Goal: Communication & Community: Answer question/provide support

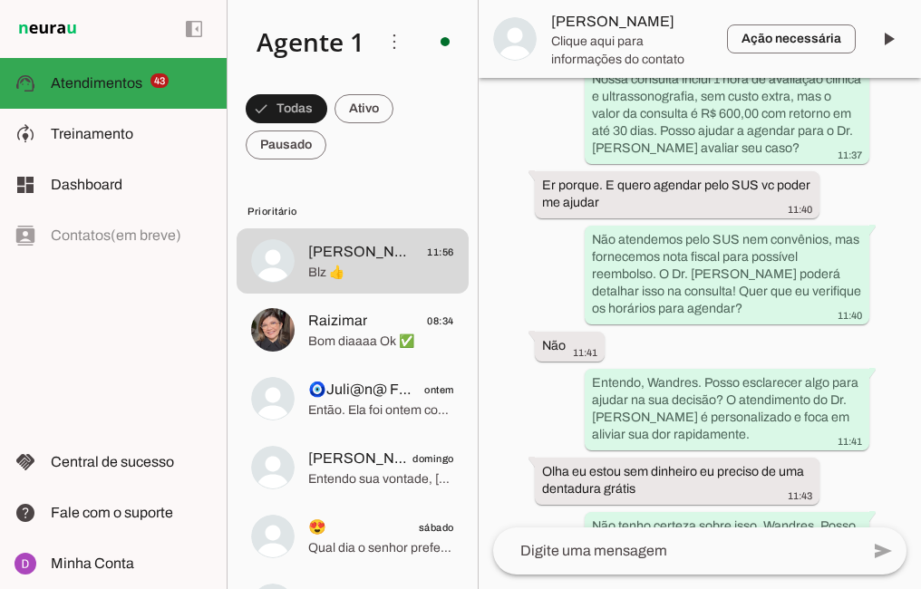
scroll to position [435, 0]
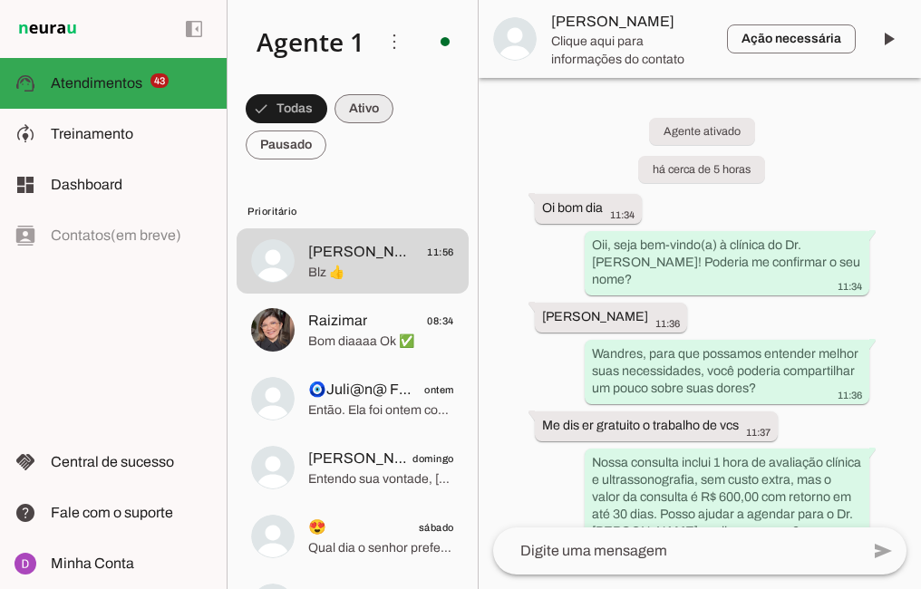
click at [327, 100] on span at bounding box center [287, 109] width 82 height 44
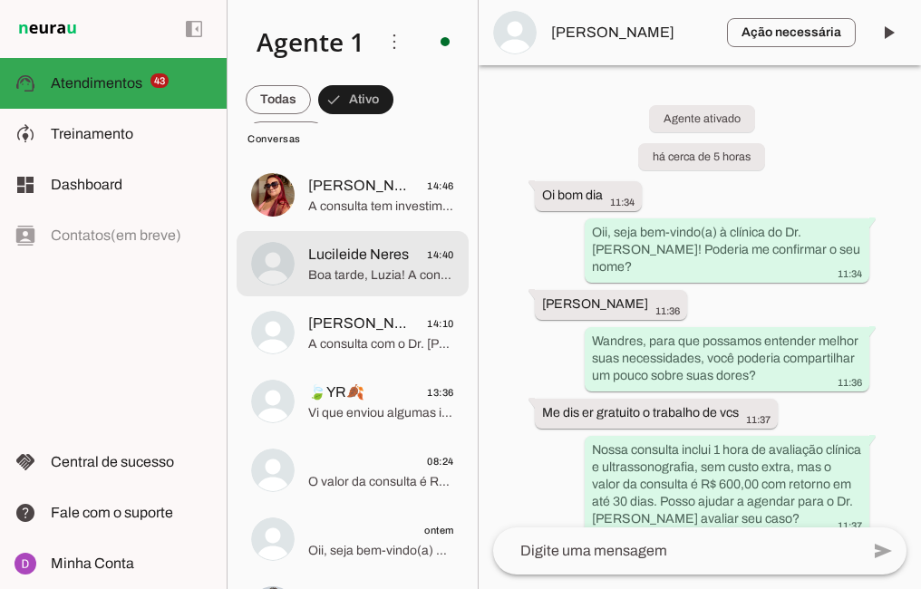
scroll to position [141, 0]
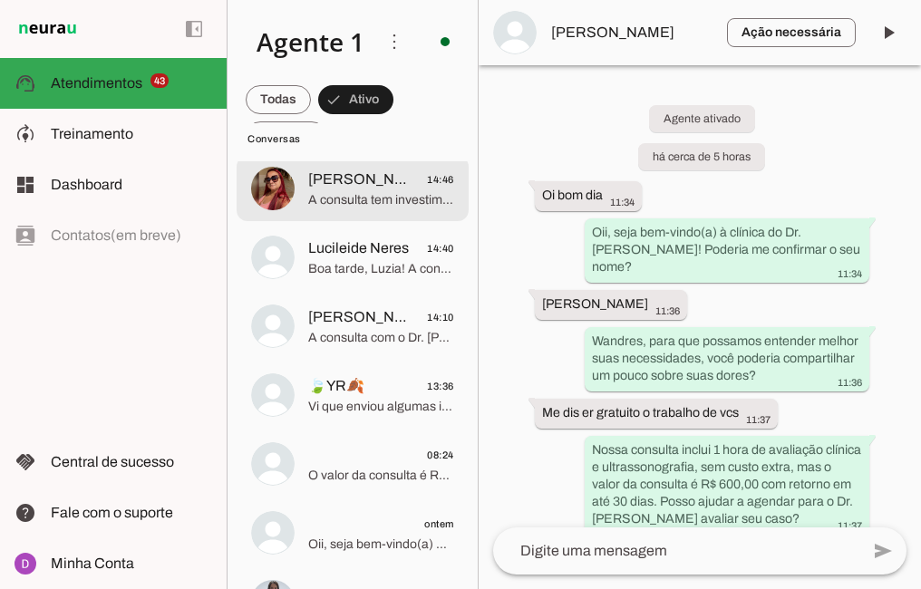
click at [332, 186] on span "[PERSON_NAME]" at bounding box center [360, 180] width 105 height 22
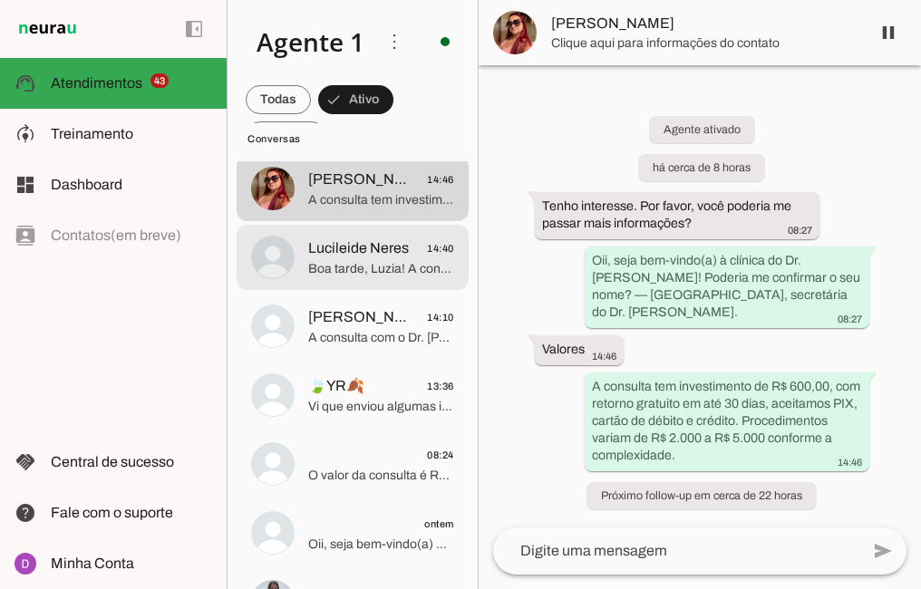
click at [364, 273] on span "Boa tarde, Luzia! A consulta com o Dr. [PERSON_NAME] custa R$ 600,00, com retor…" at bounding box center [381, 269] width 146 height 18
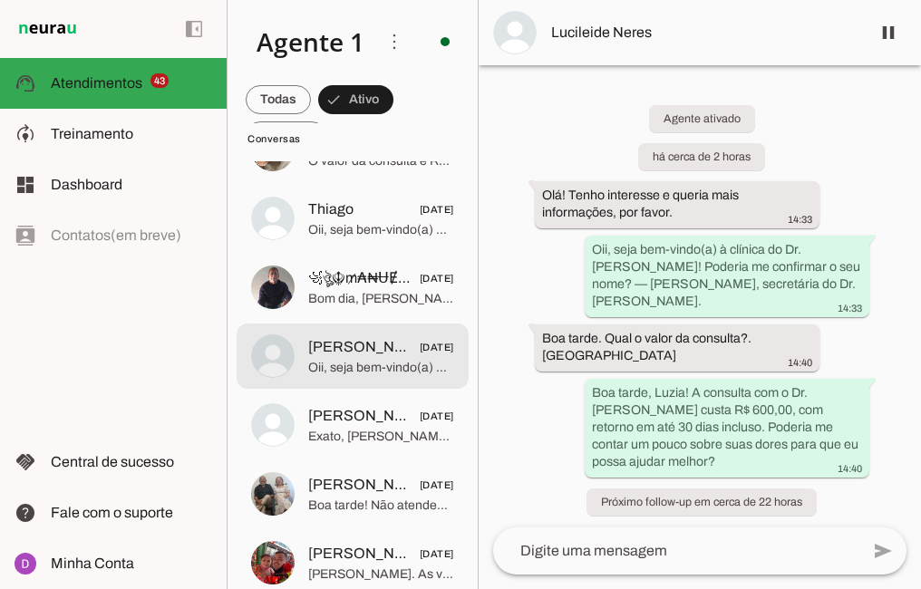
scroll to position [4532, 0]
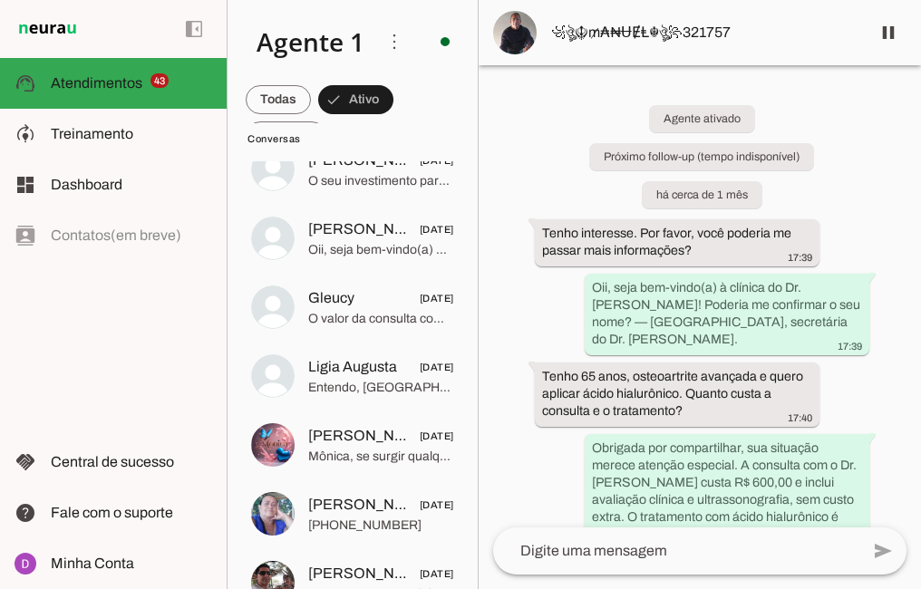
scroll to position [2721, 0]
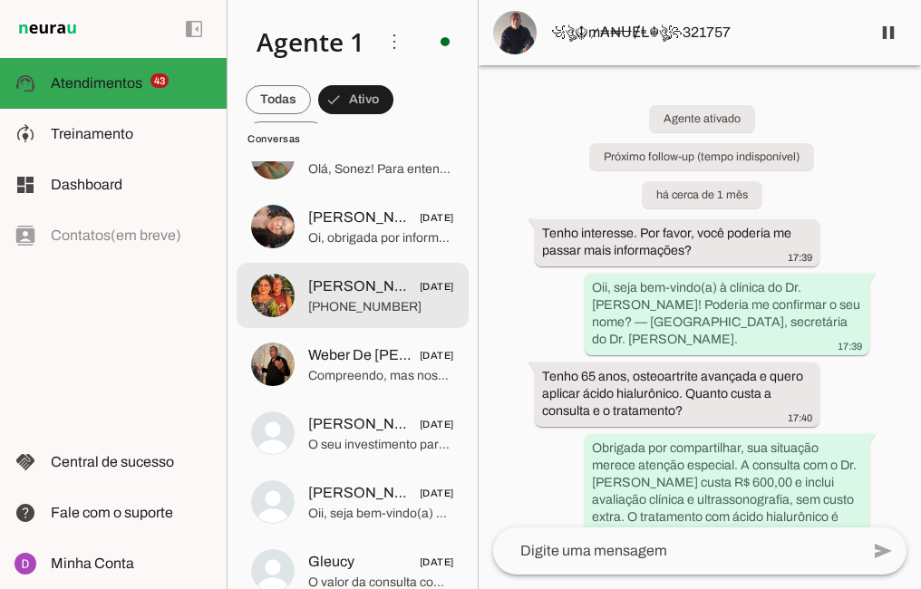
click at [383, 292] on span "Joana e Junior" at bounding box center [360, 287] width 105 height 22
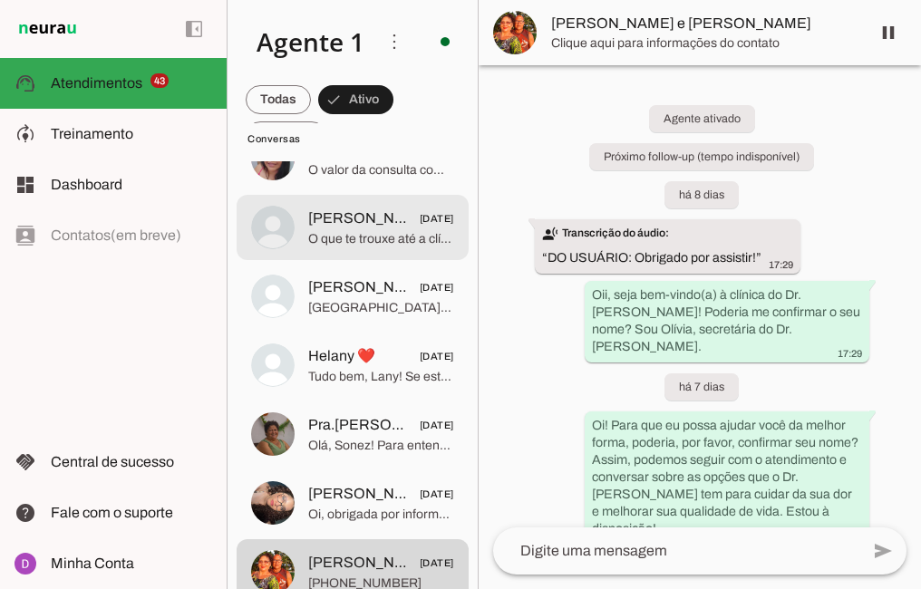
scroll to position [2444, 0]
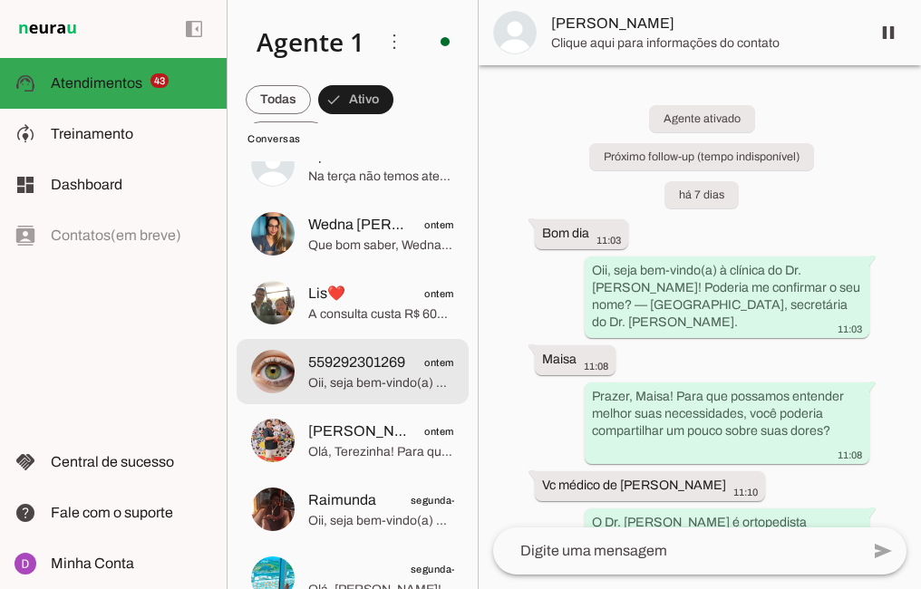
scroll to position [645, 0]
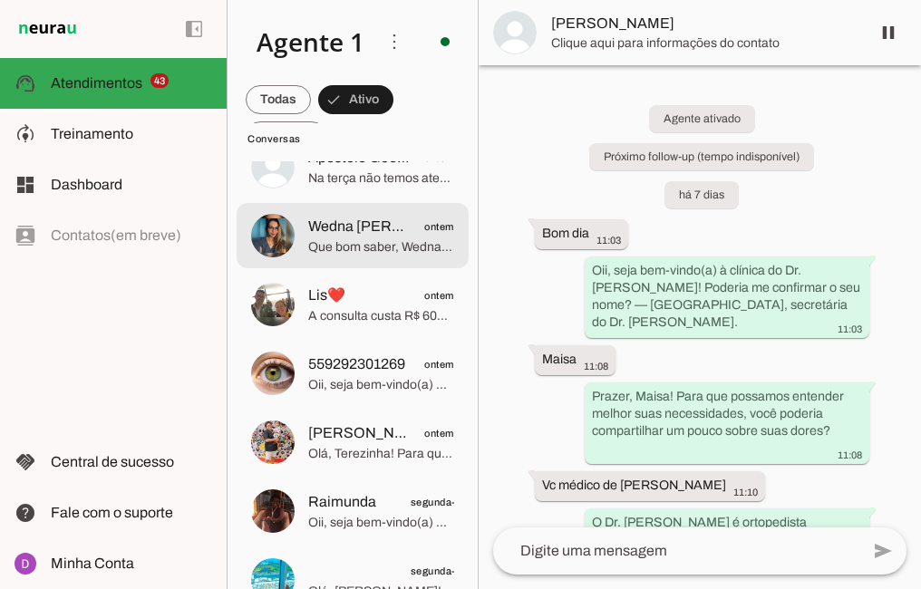
click at [330, 247] on span "Que bom saber, Wedna! Se precisar, o atendimento do Dr. [PERSON_NAME] é humaniz…" at bounding box center [381, 247] width 146 height 18
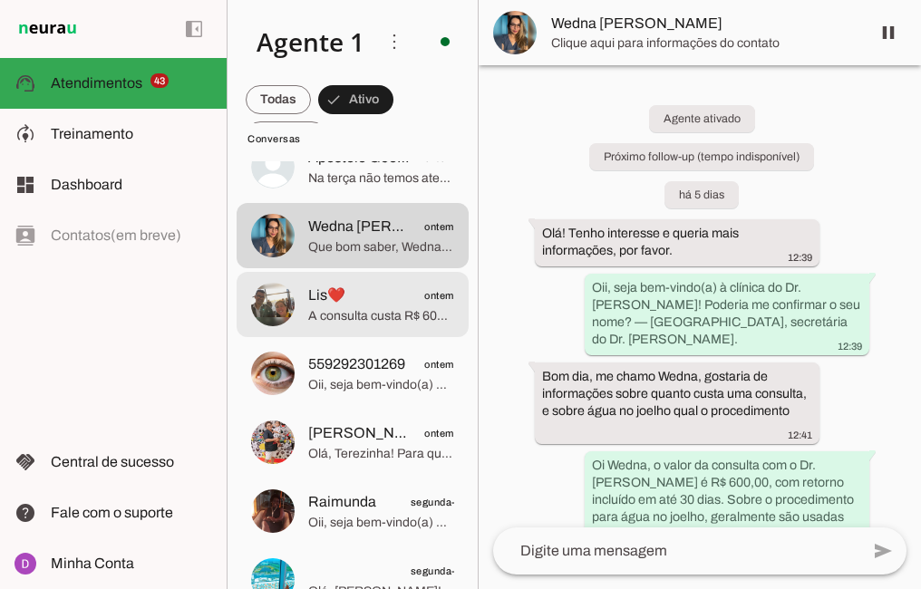
click at [369, 320] on span "A consulta custa R$ 600,00 com retorno gratuito em até 30 dias. Os procedimento…" at bounding box center [381, 316] width 146 height 18
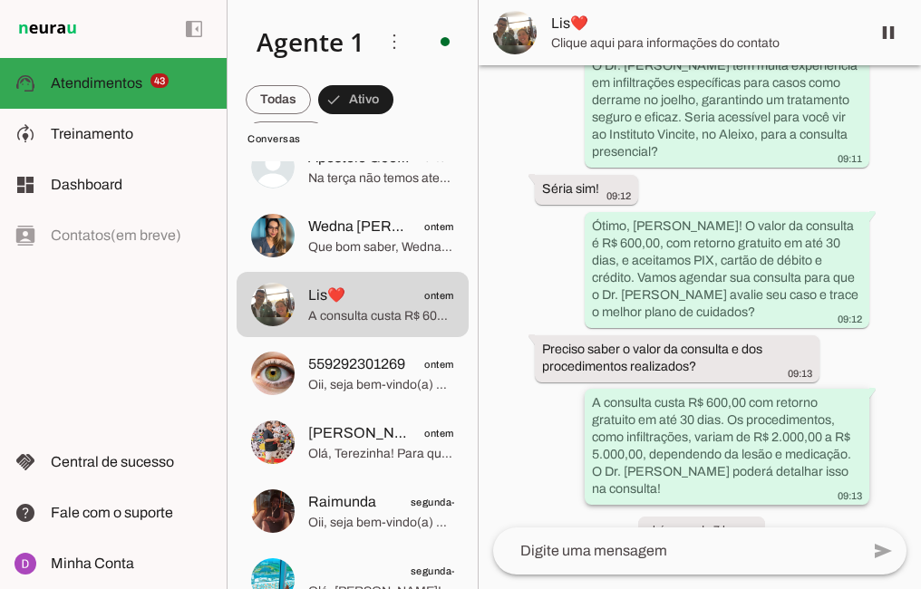
scroll to position [1130, 0]
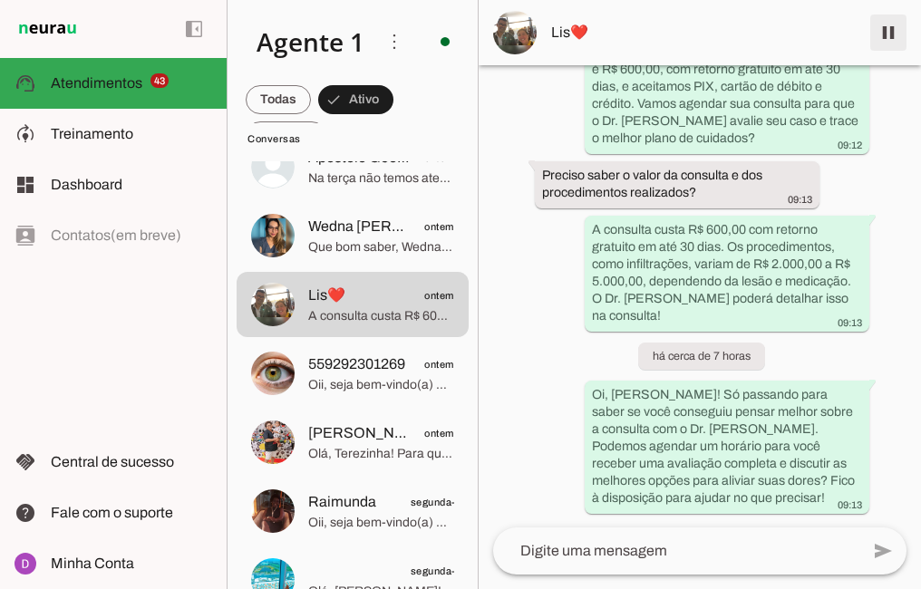
click at [894, 31] on span at bounding box center [889, 33] width 44 height 44
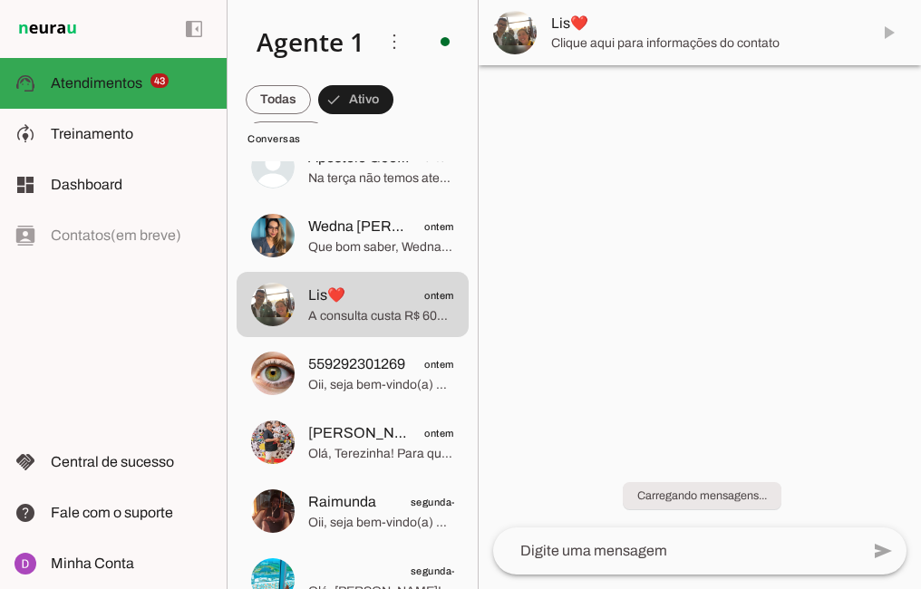
scroll to position [0, 0]
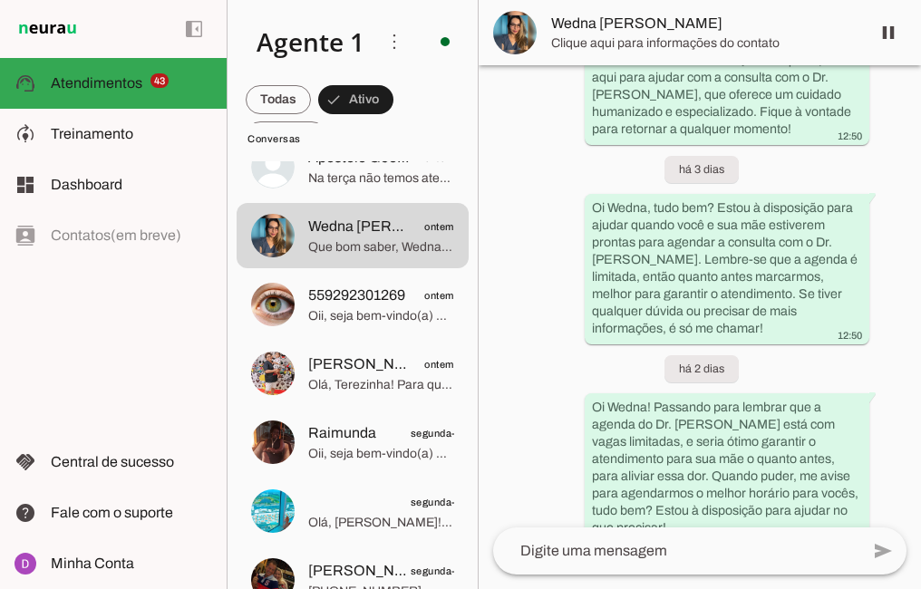
scroll to position [1784, 0]
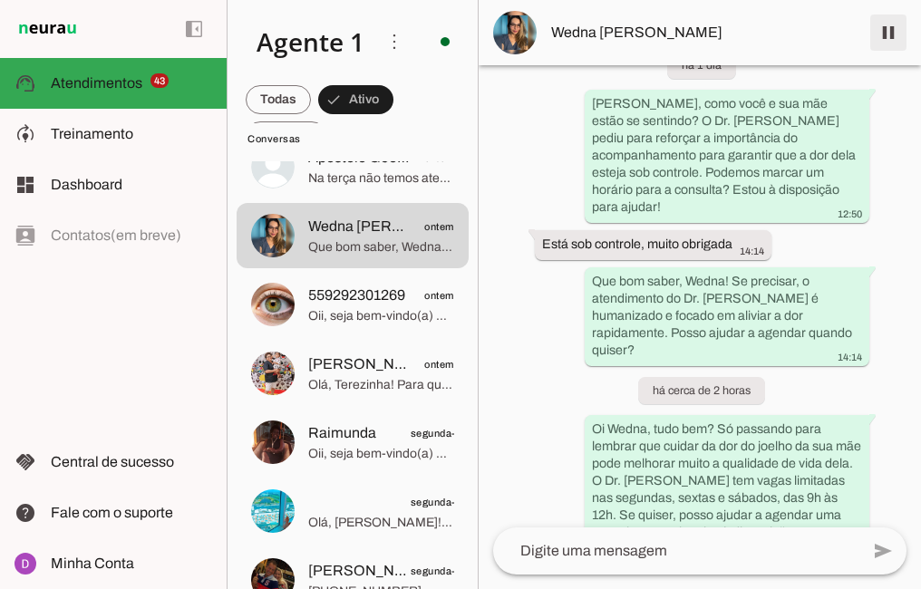
click at [885, 34] on span at bounding box center [889, 33] width 44 height 44
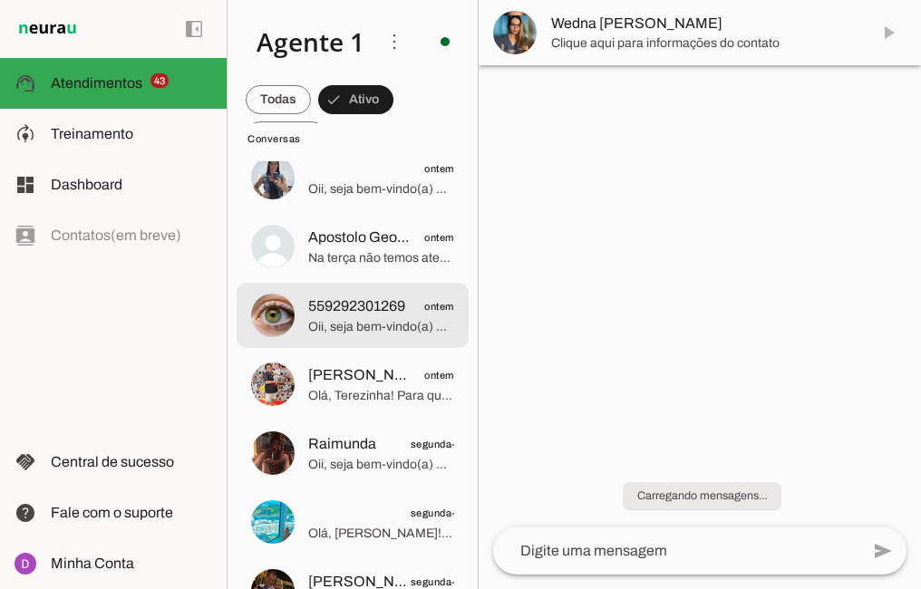
scroll to position [565, 0]
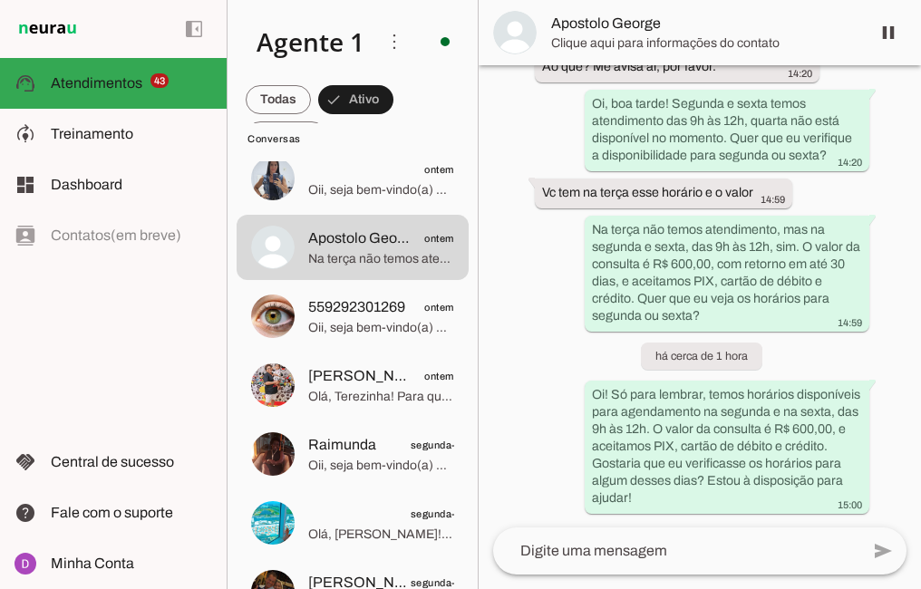
scroll to position [967, 0]
click at [874, 29] on span at bounding box center [889, 33] width 44 height 44
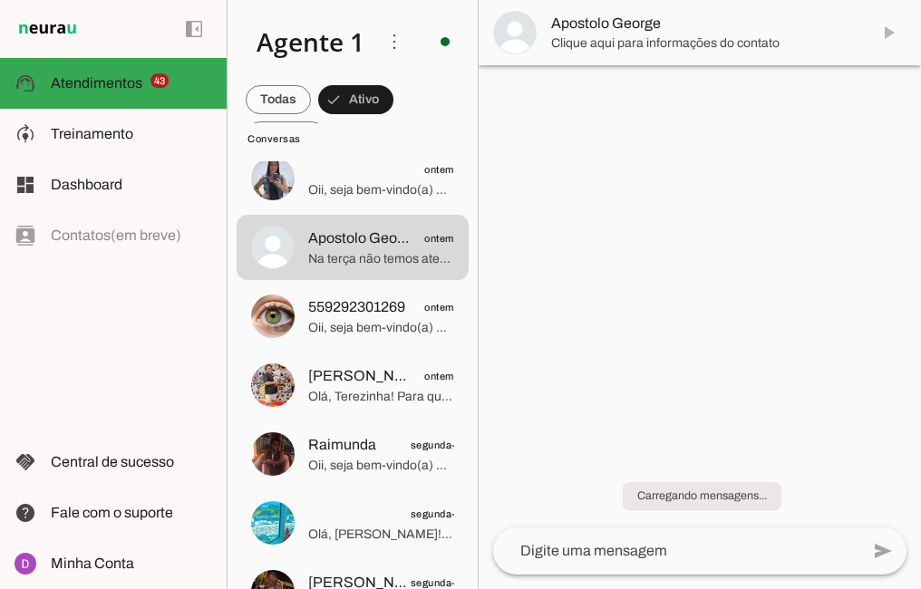
scroll to position [0, 0]
click at [569, 202] on div at bounding box center [700, 294] width 442 height 589
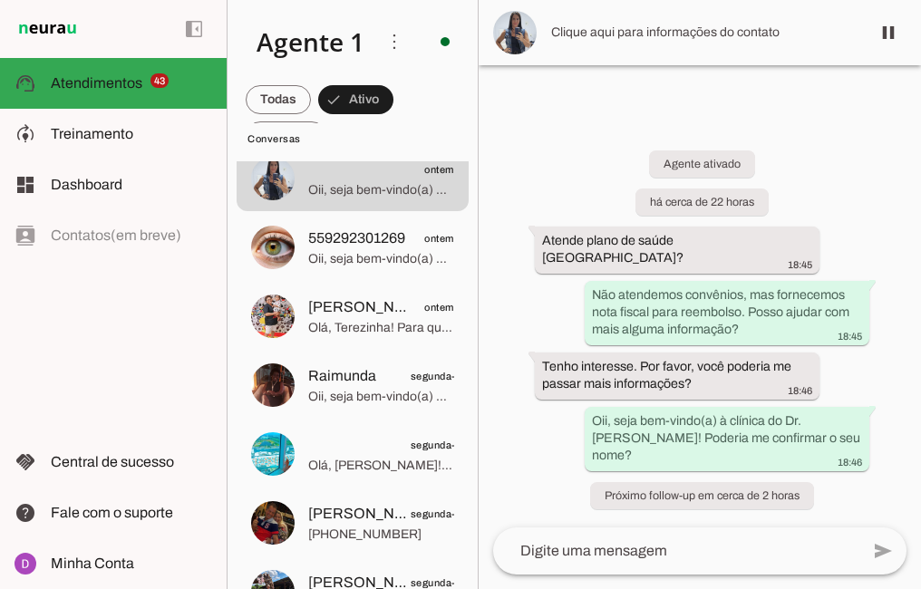
click at [633, 249] on div "Atende plano de saúde Sulamerica? 18:45" at bounding box center [677, 252] width 270 height 40
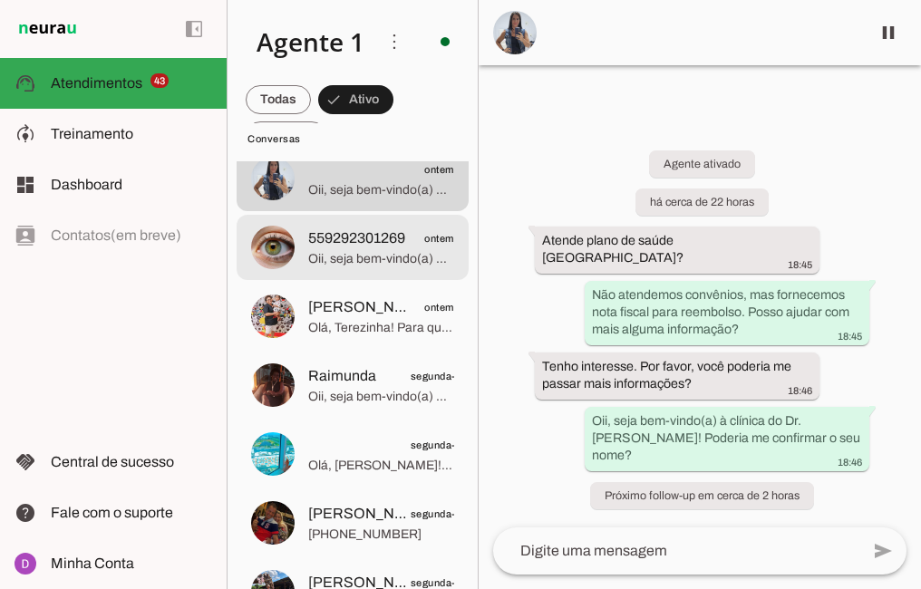
click at [373, 230] on span "559292301269" at bounding box center [356, 239] width 97 height 22
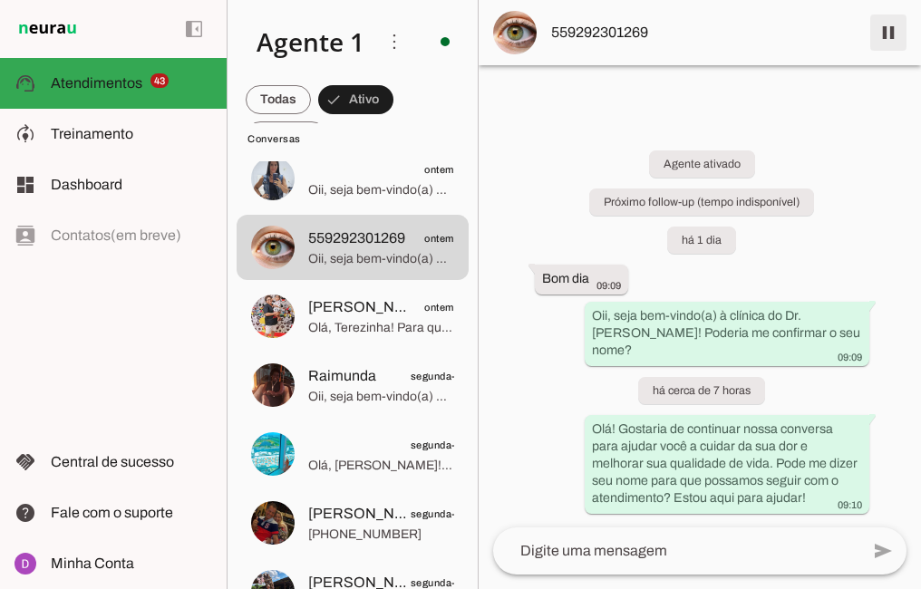
click at [885, 38] on span at bounding box center [889, 33] width 44 height 44
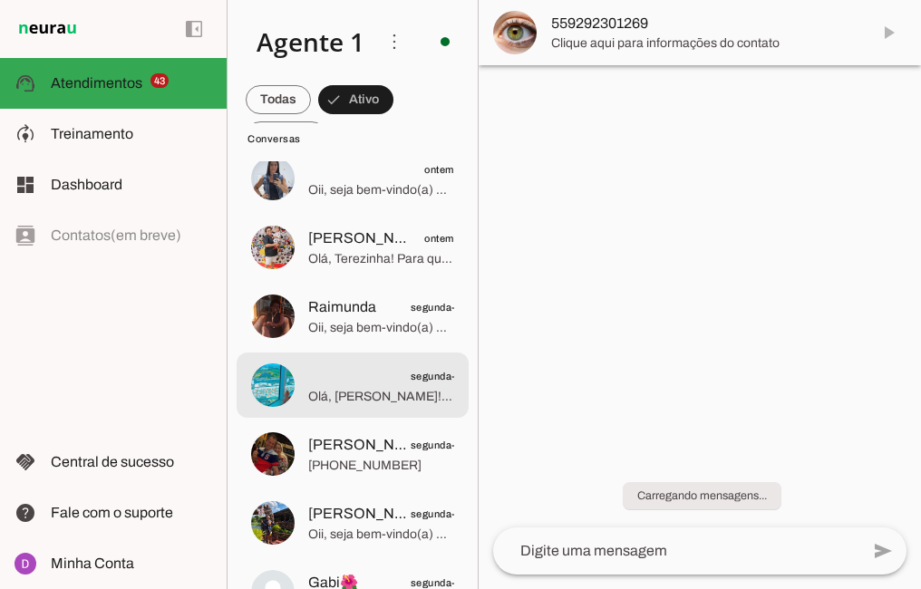
click at [346, 375] on span "⠀ segunda-feira" at bounding box center [381, 376] width 146 height 23
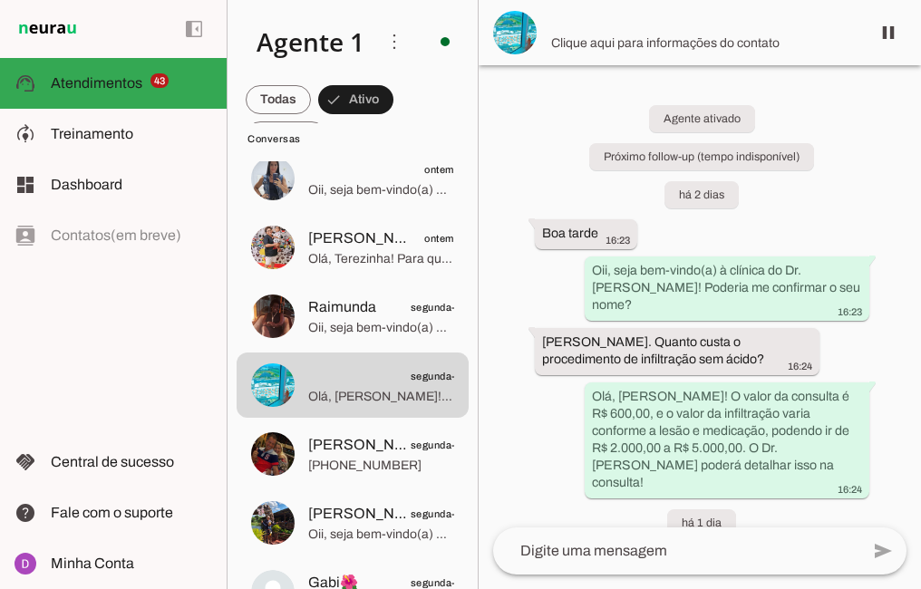
scroll to position [297, 0]
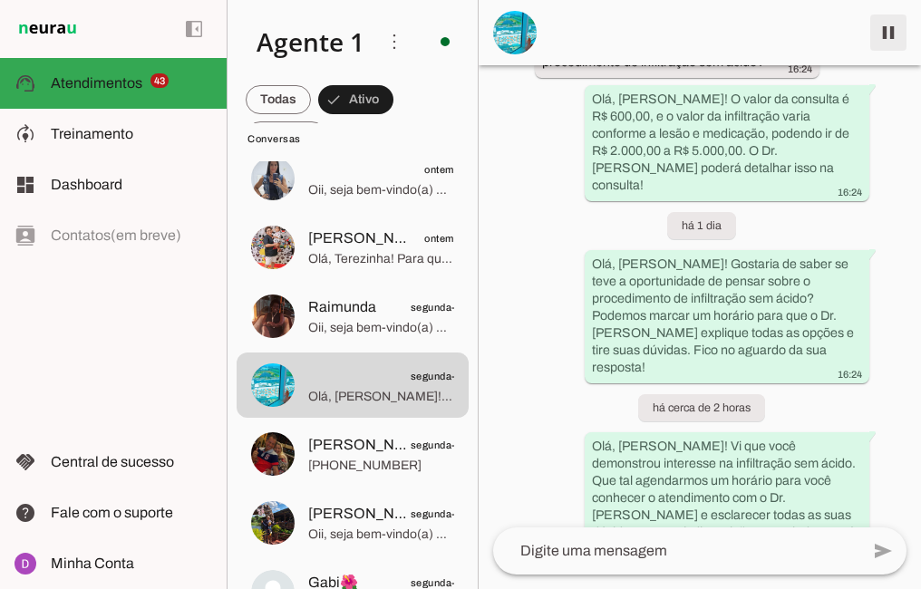
click at [893, 39] on span at bounding box center [889, 33] width 44 height 44
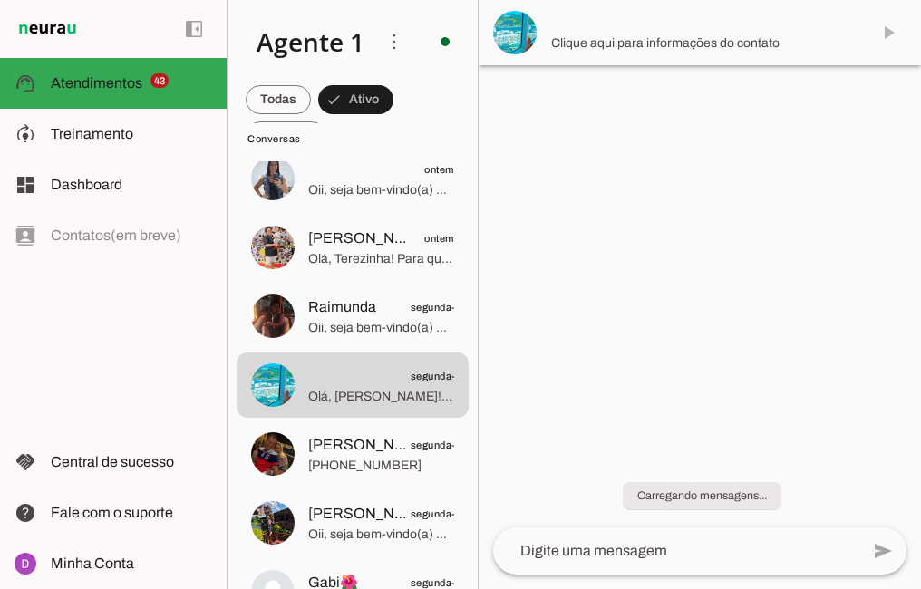
scroll to position [0, 0]
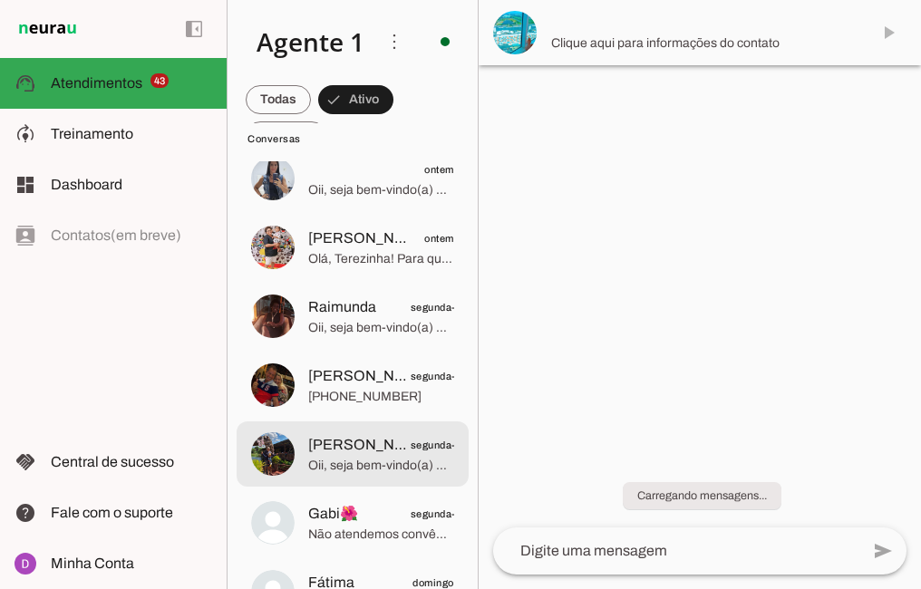
click at [348, 441] on span "Rosilene Bezerra" at bounding box center [359, 445] width 102 height 22
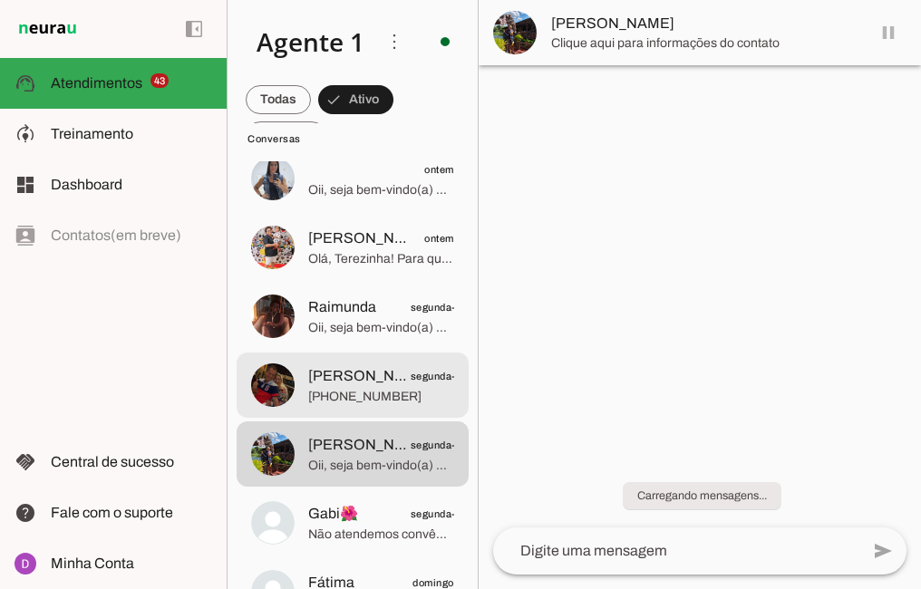
click at [352, 373] on span "Terezinha Souza" at bounding box center [359, 376] width 102 height 22
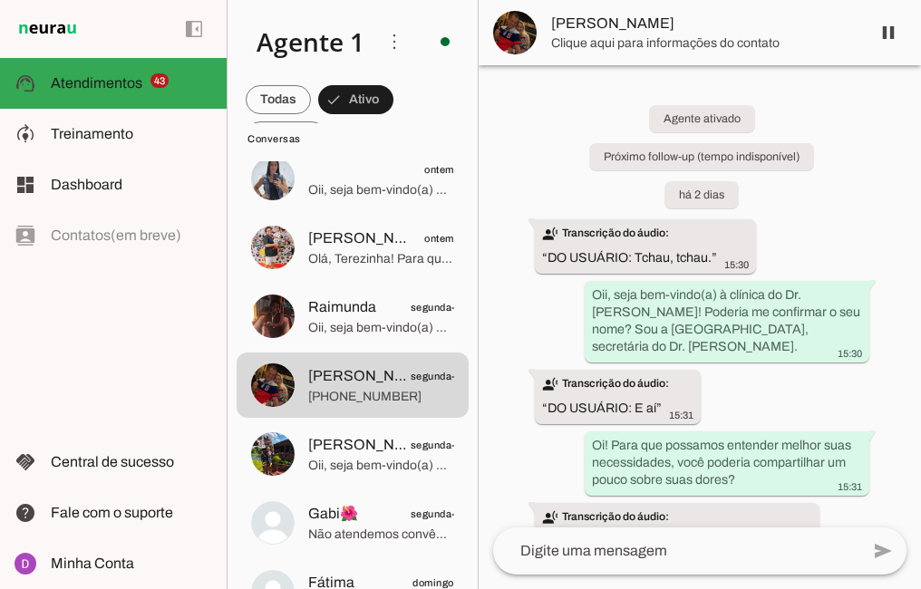
click at [537, 588] on html at bounding box center [460, 294] width 921 height 589
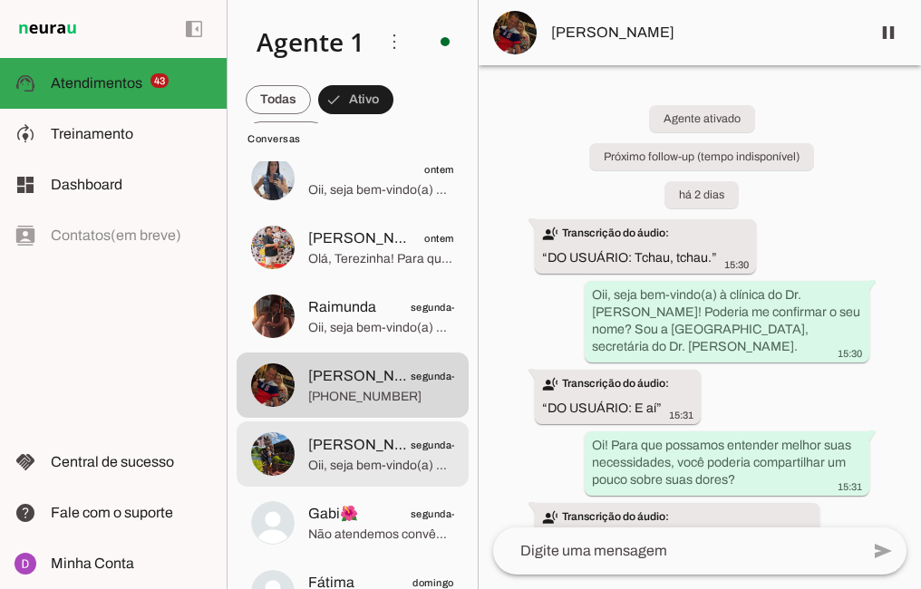
click at [366, 466] on span "Oii, seja bem-vindo(a) à clínica do Dr. Rodrigo Santos! Poderia me confirmar o …" at bounding box center [381, 466] width 146 height 18
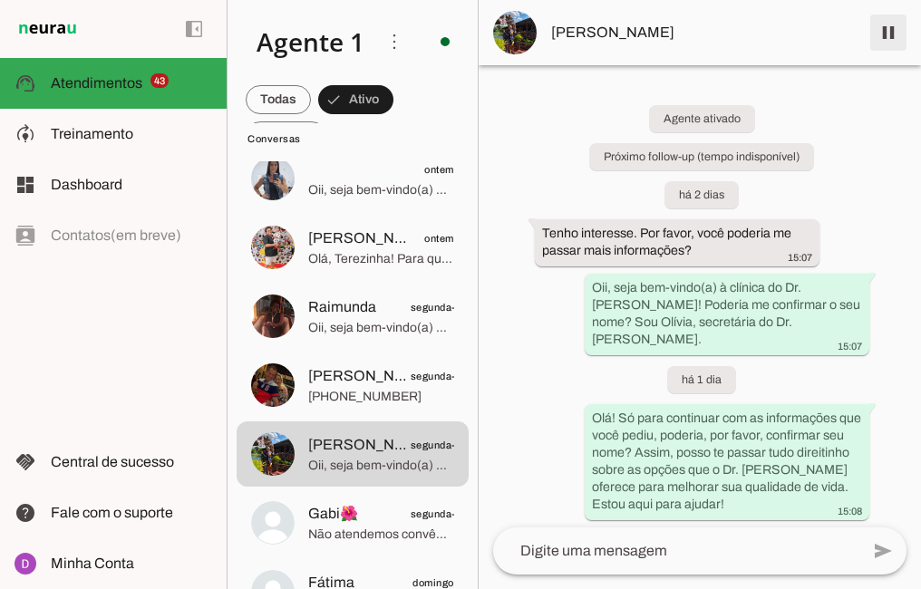
click at [893, 37] on span at bounding box center [889, 33] width 44 height 44
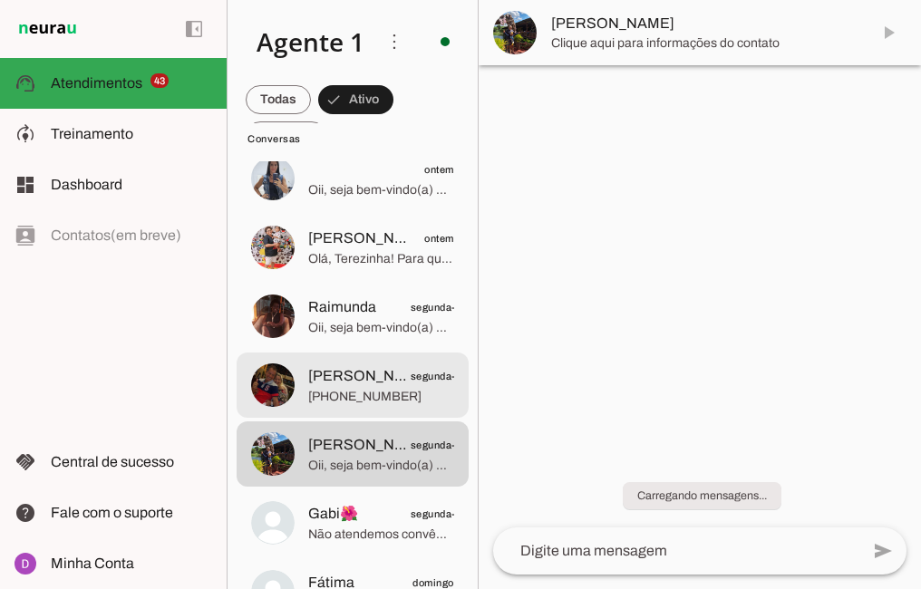
click at [369, 382] on span "Terezinha Souza" at bounding box center [359, 376] width 102 height 22
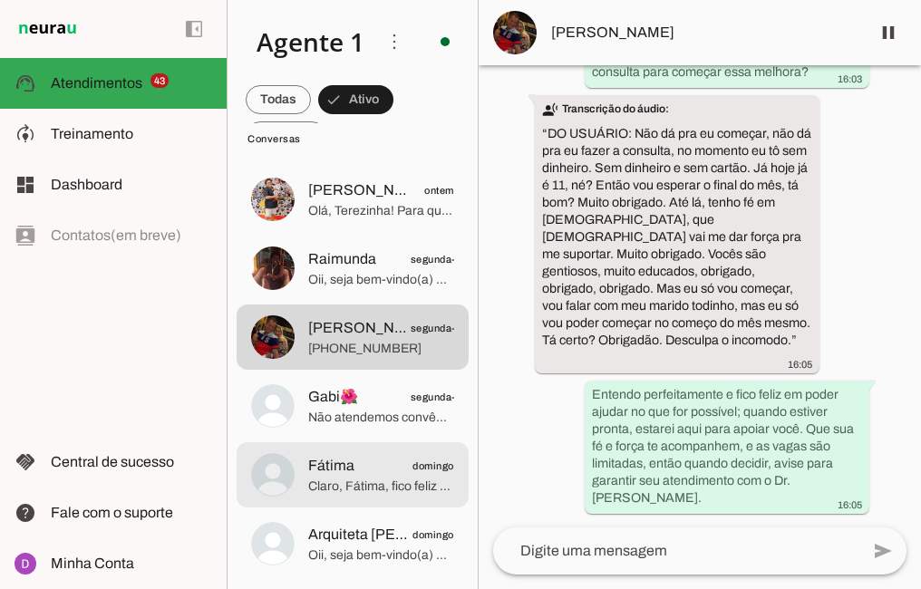
scroll to position [614, 0]
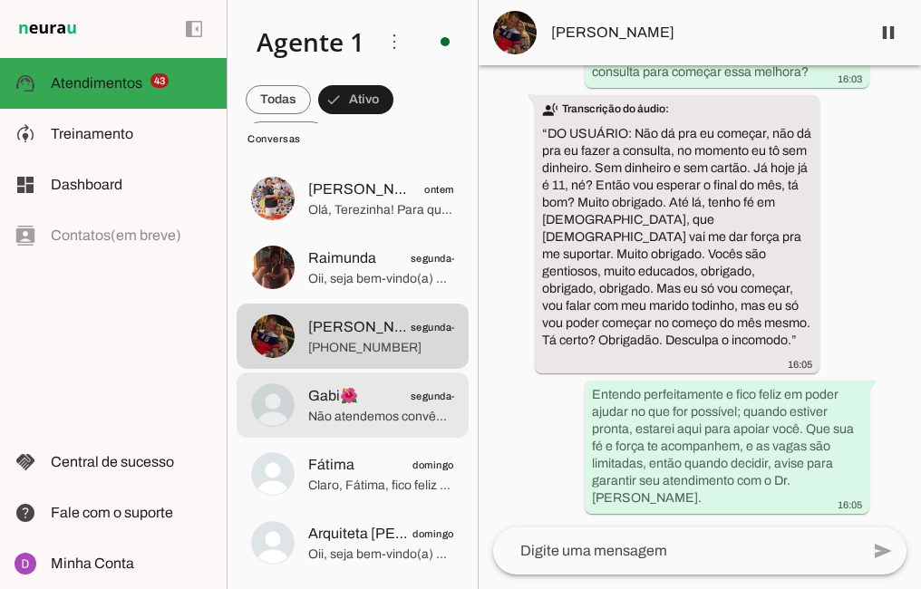
click at [348, 396] on span "Gabi🌺" at bounding box center [333, 396] width 50 height 22
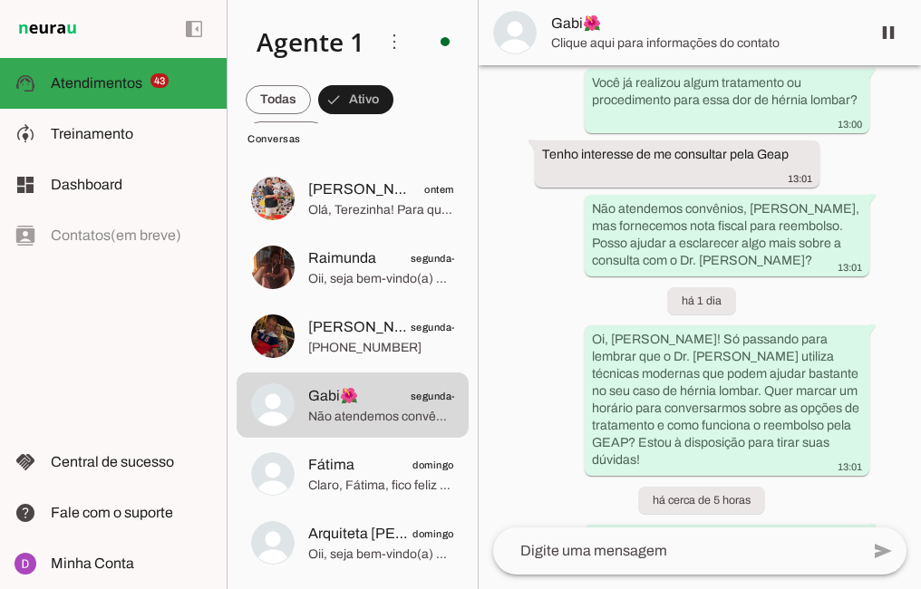
scroll to position [801, 0]
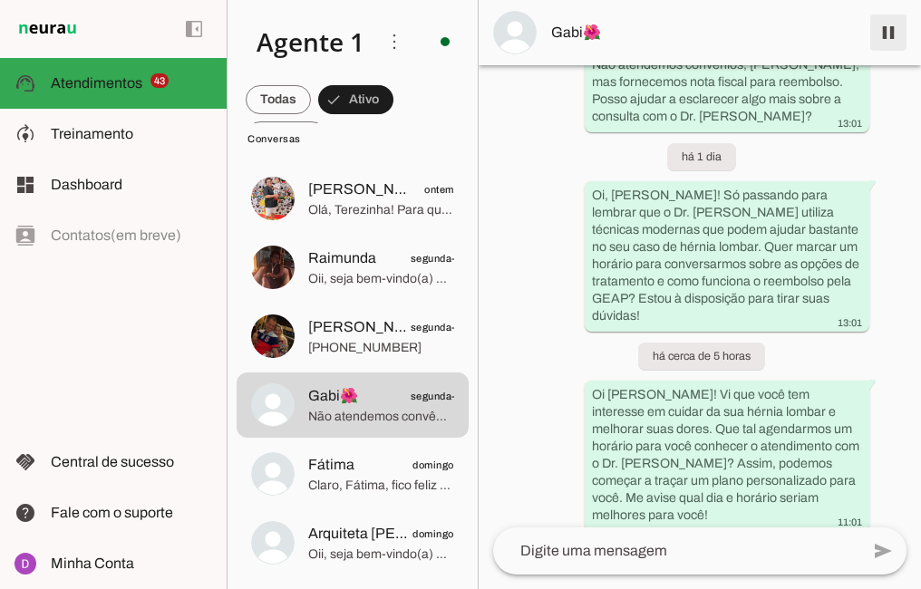
click at [878, 30] on span at bounding box center [889, 33] width 44 height 44
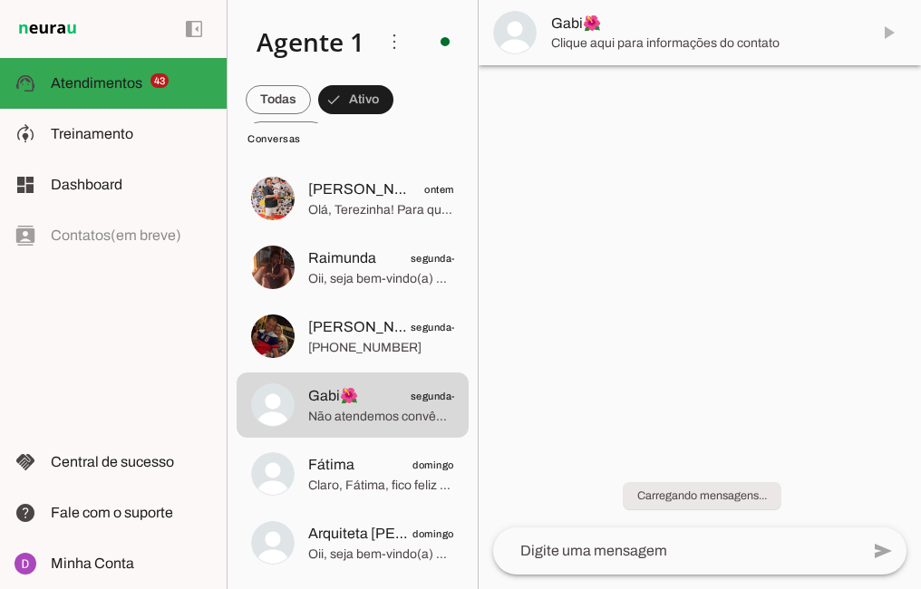
scroll to position [0, 0]
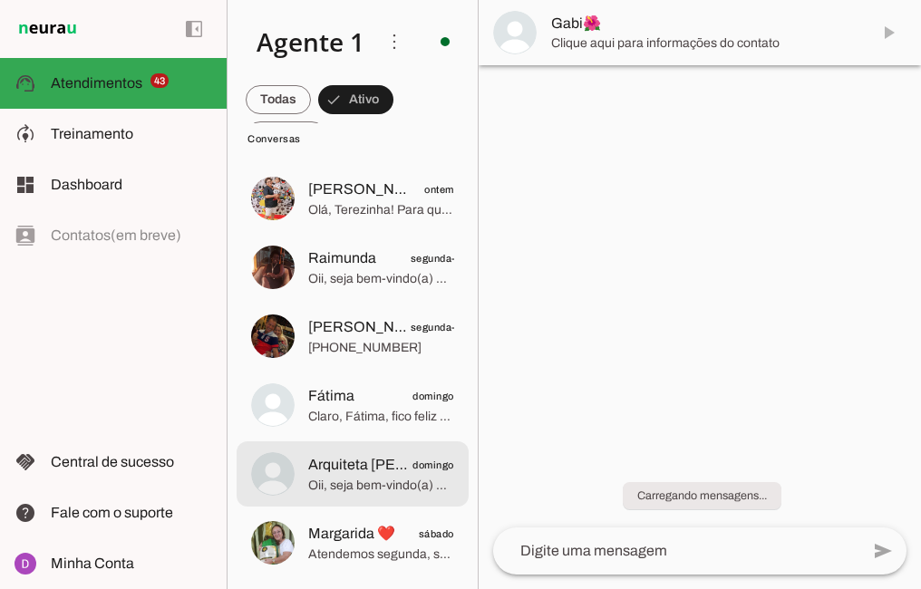
click at [331, 463] on span "Arquiteta [PERSON_NAME]" at bounding box center [360, 465] width 104 height 22
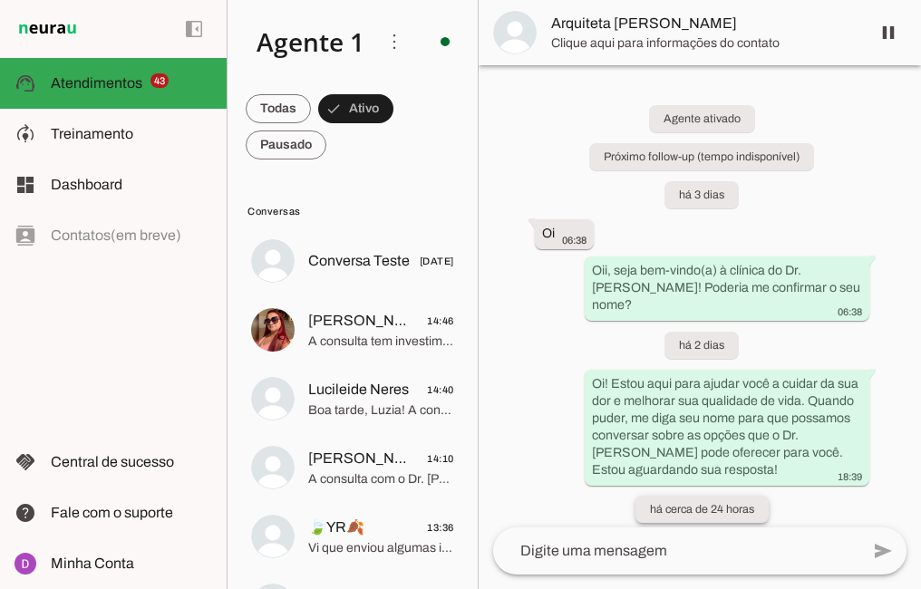
scroll to position [120, 0]
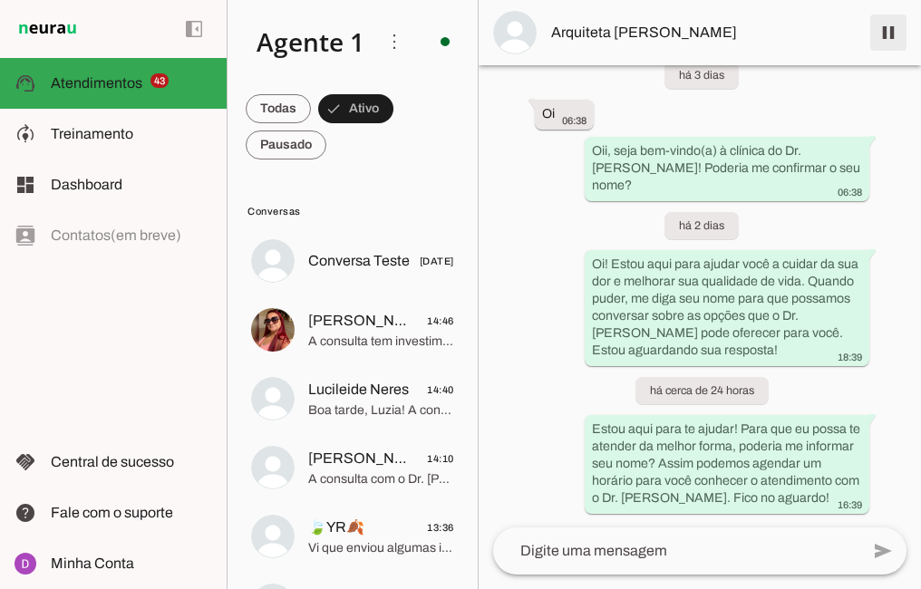
click at [886, 47] on span at bounding box center [889, 33] width 44 height 44
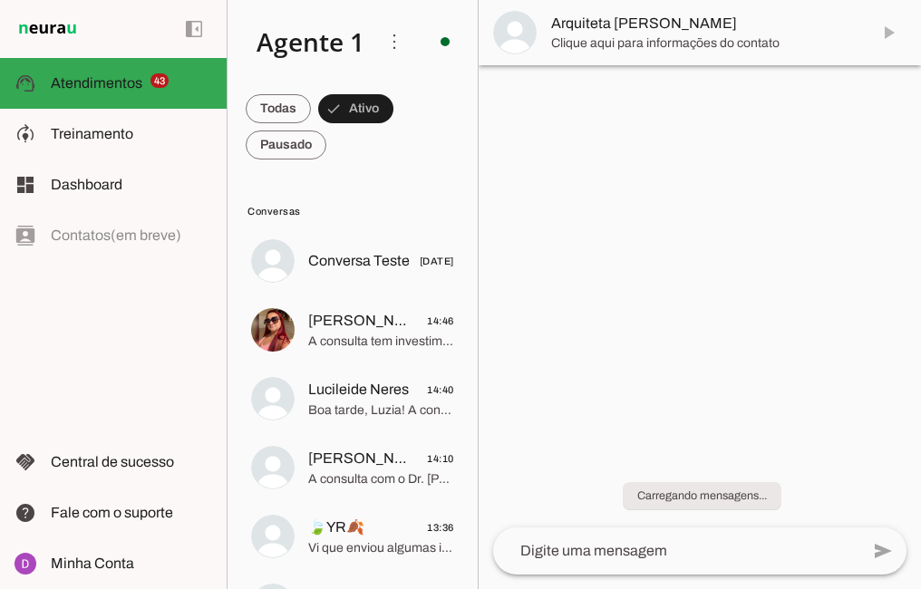
scroll to position [0, 0]
